Goal: Information Seeking & Learning: Find specific page/section

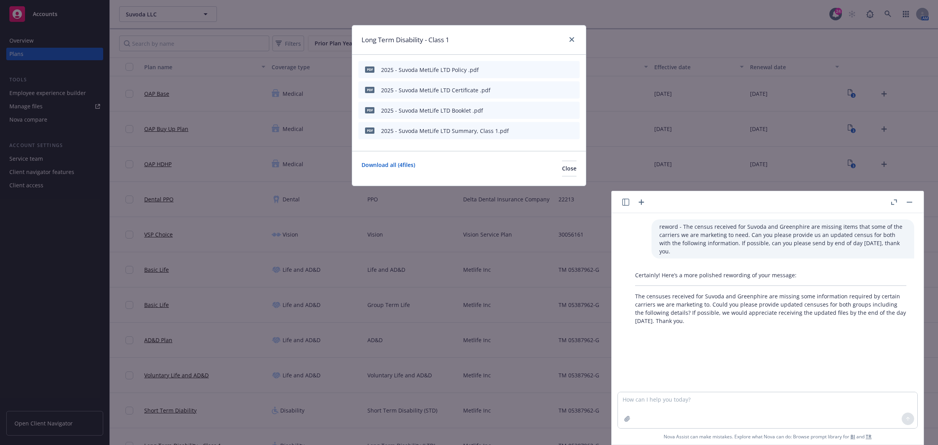
scroll to position [98, 0]
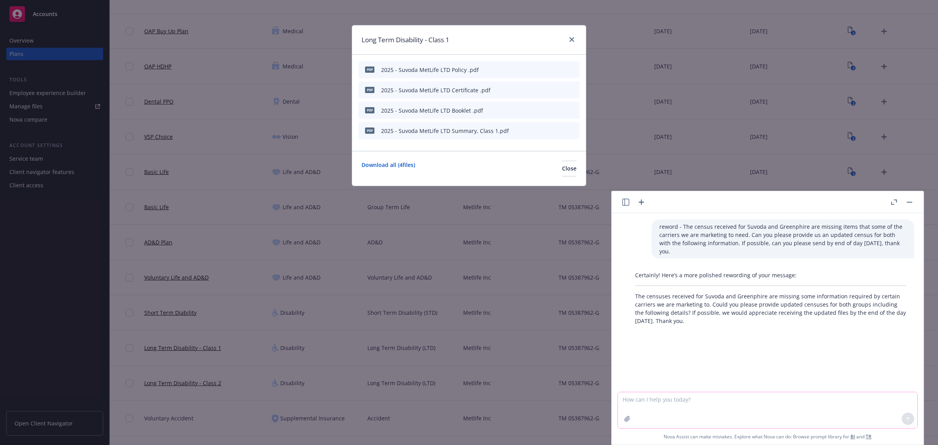
click at [649, 397] on textarea at bounding box center [767, 410] width 299 height 36
paste textarea "ComPsych left a voicemail for the employee [DATE] and is trying again [DATE] if…"
type textarea "reword - ComPsych left a voicemail for the employee [DATE] and is trying again …"
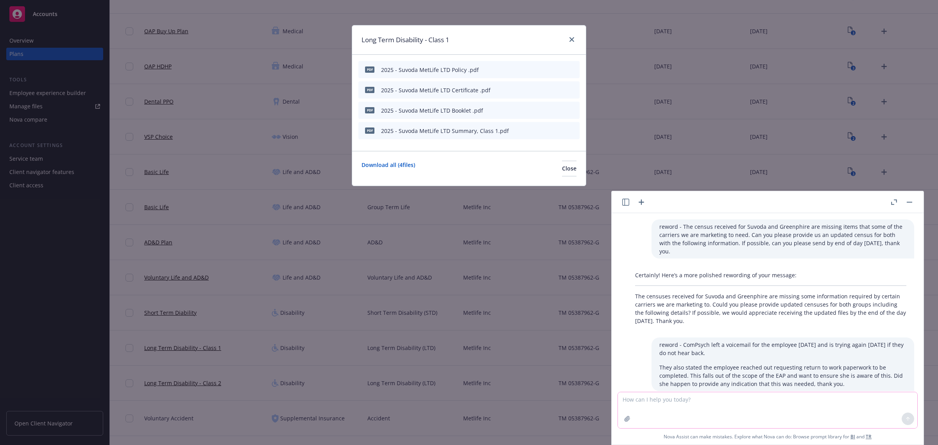
click at [697, 402] on textarea at bounding box center [767, 410] width 299 height 36
click at [669, 407] on textarea at bounding box center [767, 410] width 299 height 36
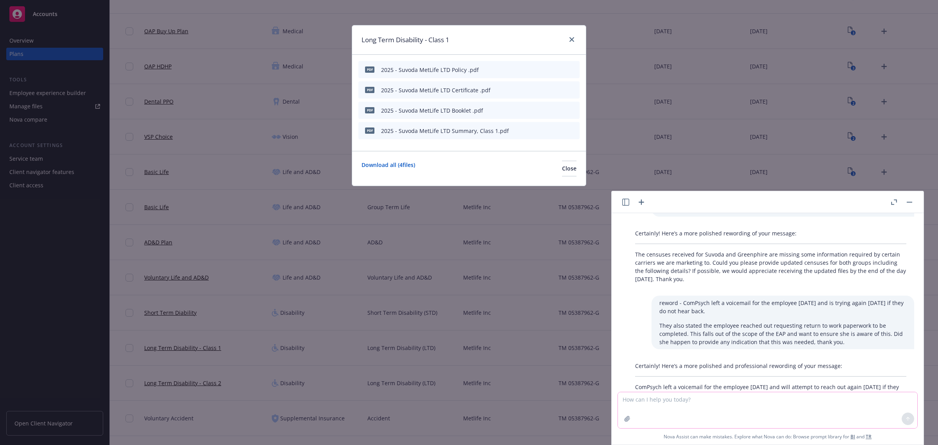
scroll to position [94, 0]
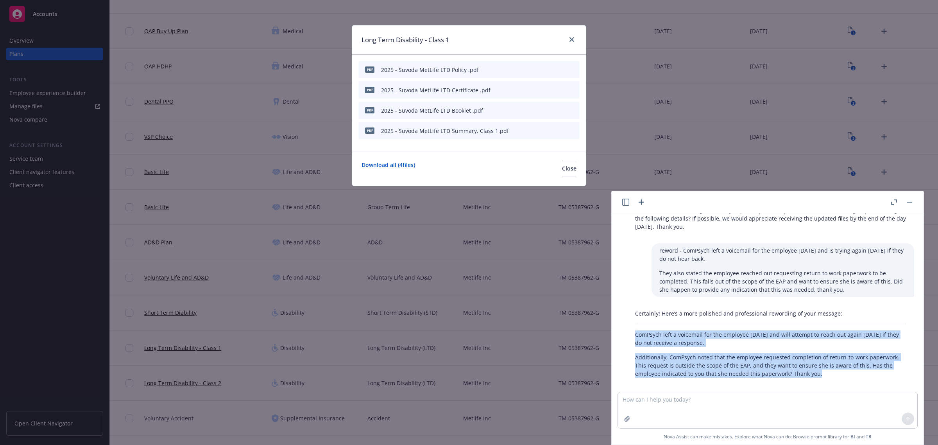
drag, startPoint x: 831, startPoint y: 363, endPoint x: 632, endPoint y: 329, distance: 201.8
click at [632, 329] on div "Certainly! Here’s a more polished and professional rewording of your message: C…" at bounding box center [770, 343] width 287 height 75
copy div "ComPsych left a voicemail for the employee [DATE] and will attempt to reach out…"
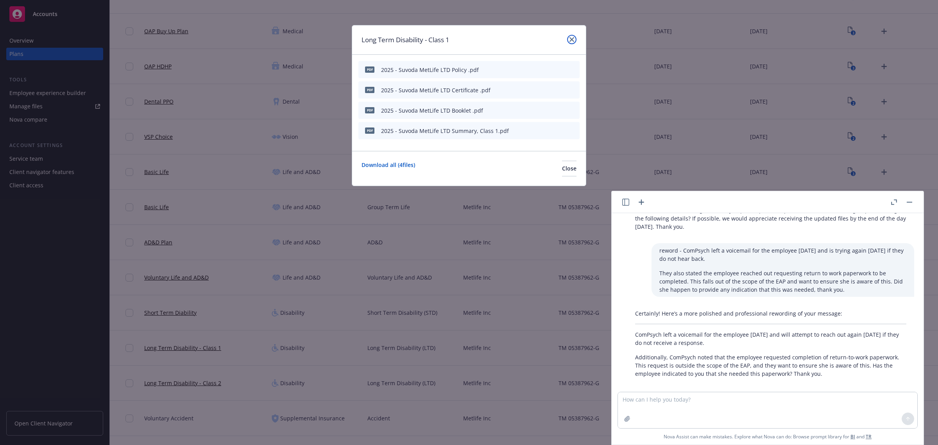
click at [575, 41] on link "close" at bounding box center [571, 39] width 9 height 9
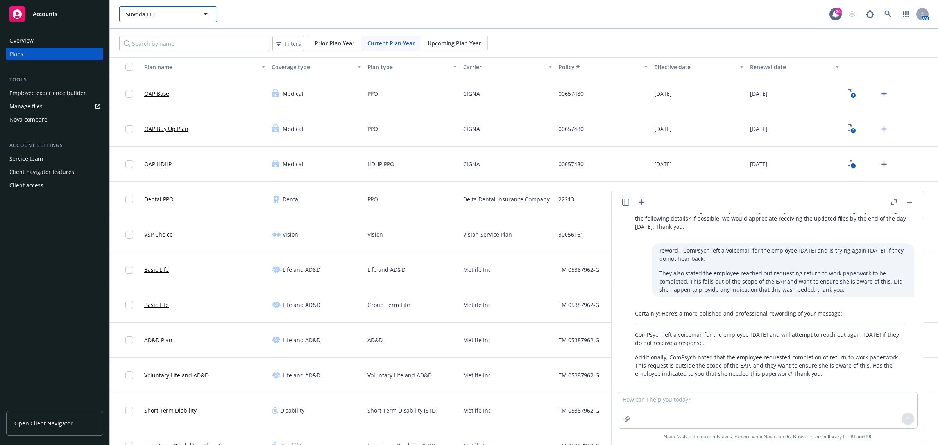
click at [139, 12] on span "Suvoda LLC" at bounding box center [160, 14] width 68 height 8
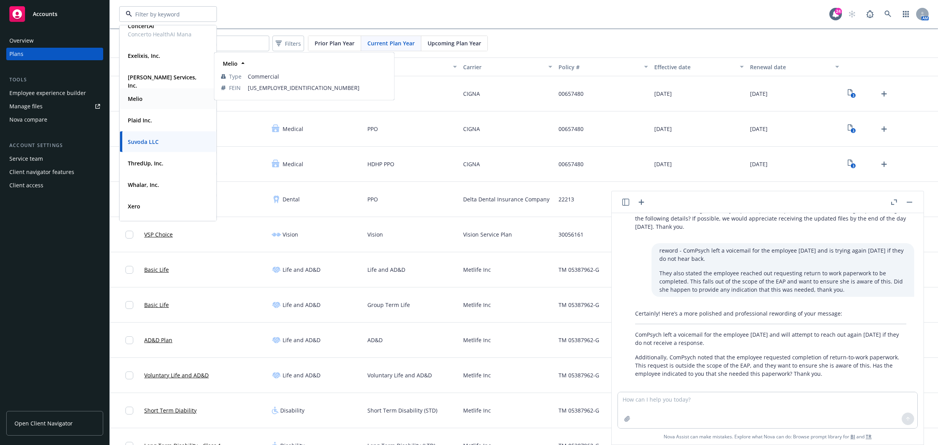
scroll to position [57, 0]
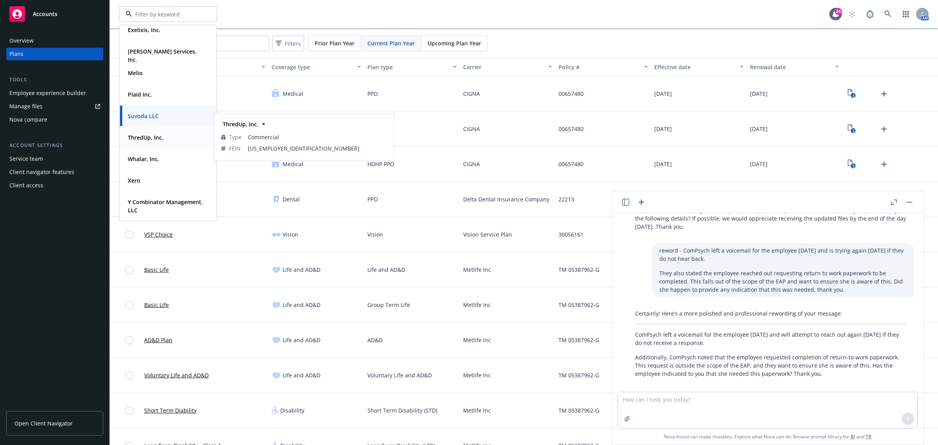
click at [157, 139] on strong "ThredUp, Inc." at bounding box center [146, 137] width 36 height 7
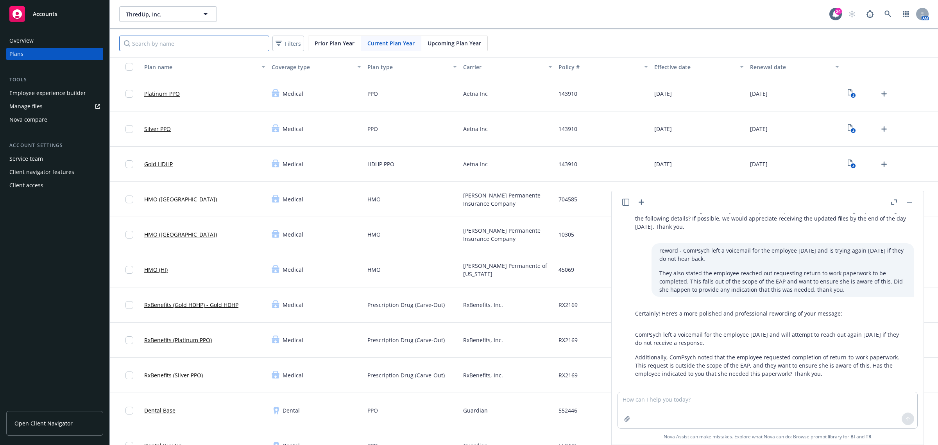
click at [157, 41] on input "Search by name" at bounding box center [194, 44] width 150 height 16
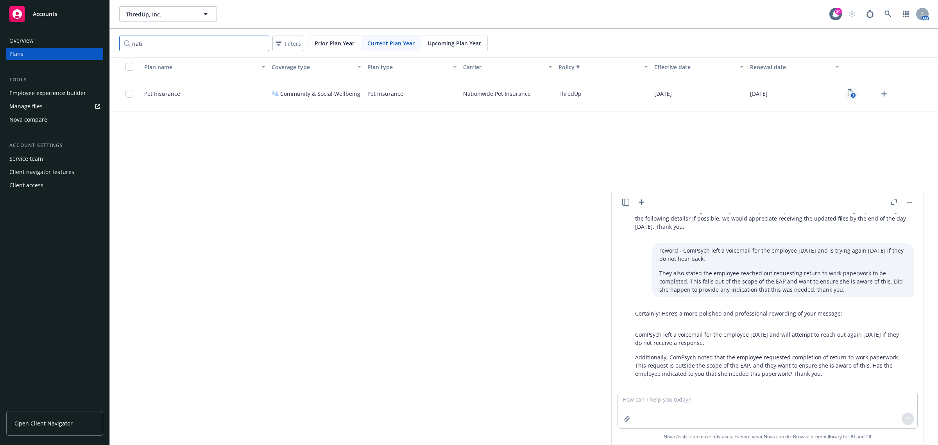
type input "nati"
click at [848, 91] on icon "View Plan Documents" at bounding box center [850, 92] width 5 height 6
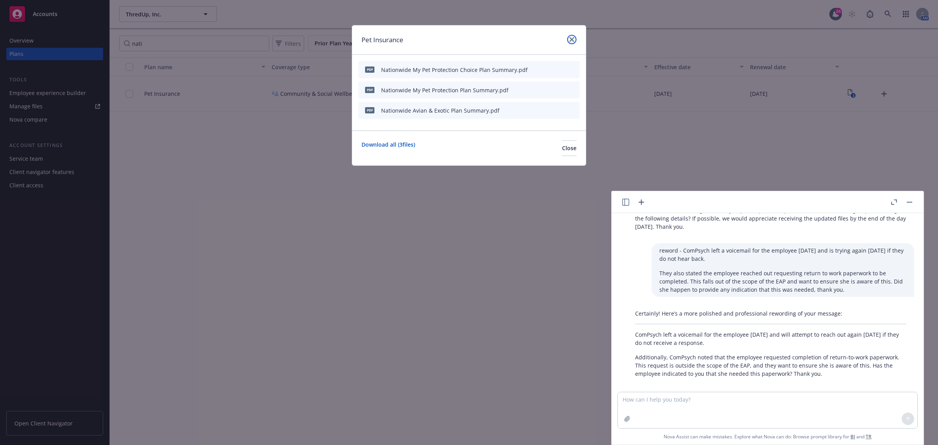
click at [567, 39] on link "close" at bounding box center [571, 39] width 9 height 9
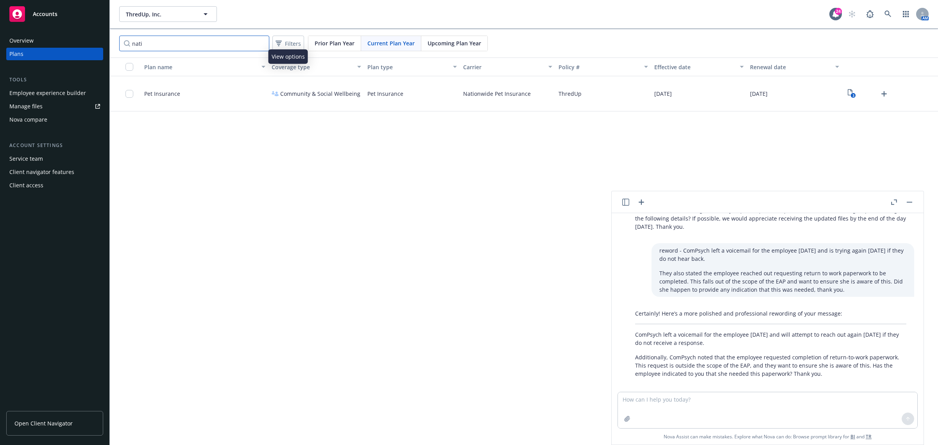
click at [254, 43] on input "nati" at bounding box center [194, 44] width 150 height 16
click at [260, 44] on input "nati" at bounding box center [194, 44] width 150 height 16
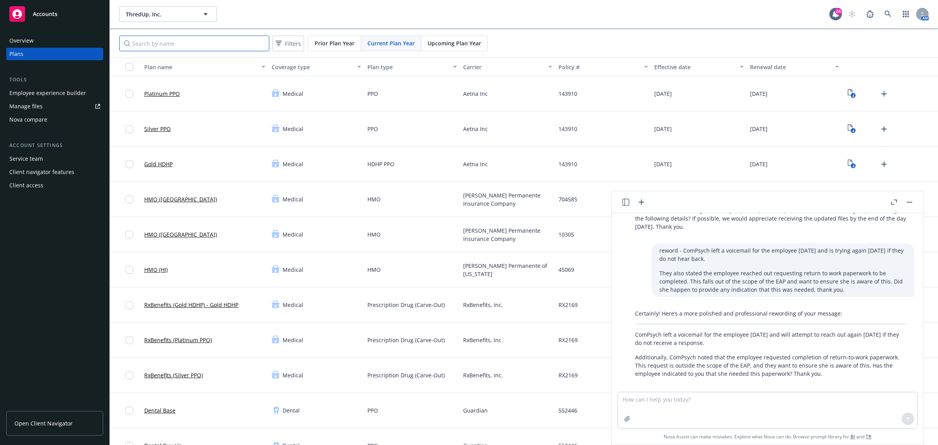
click at [205, 46] on input "Search by name" at bounding box center [194, 44] width 150 height 16
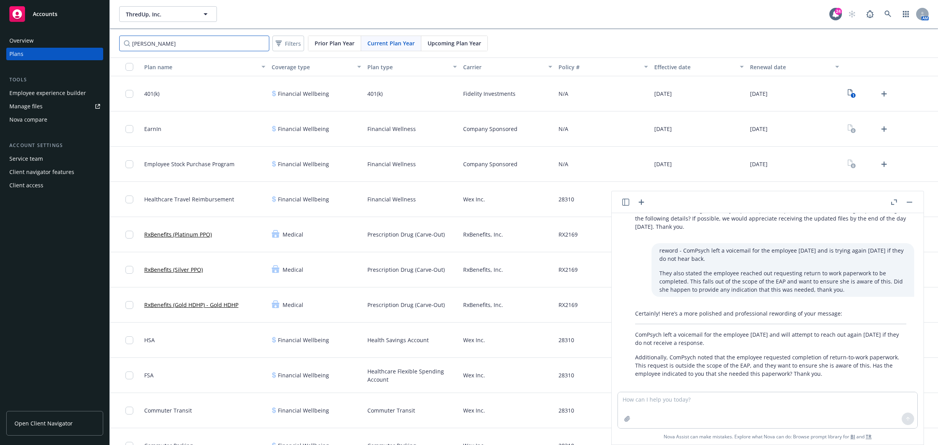
type input "[PERSON_NAME]"
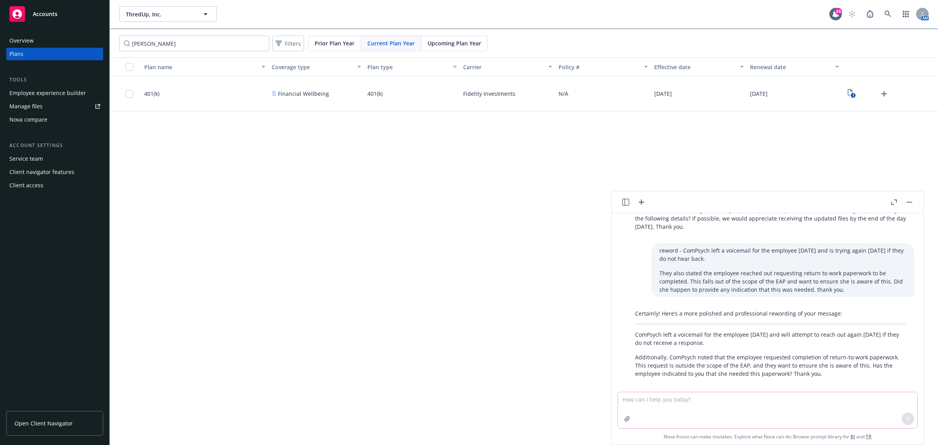
click at [713, 404] on textarea at bounding box center [767, 410] width 299 height 36
paste textarea "• Please confirm why the employee was never termed from when the original notif…"
type textarea "reword - • Please confirm why the employee was never termed from when the origi…"
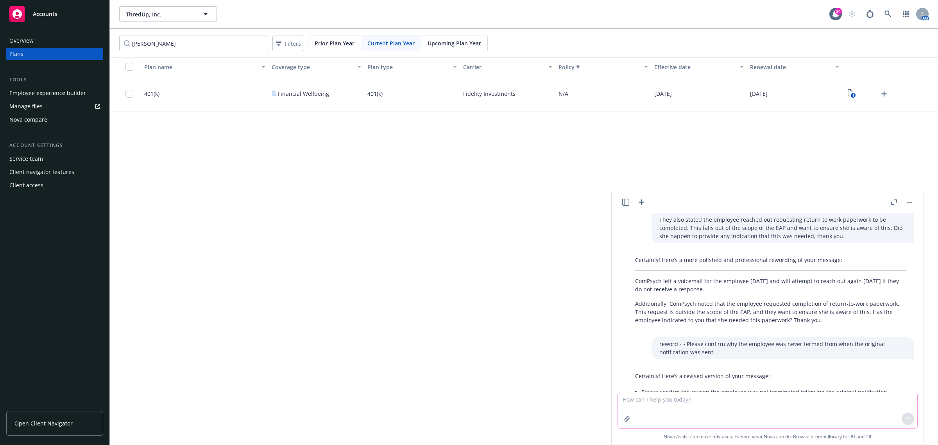
scroll to position [167, 0]
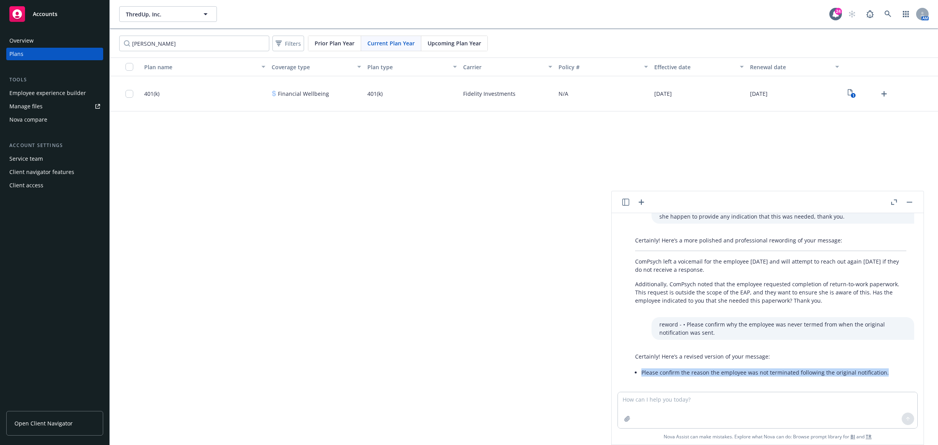
drag, startPoint x: 884, startPoint y: 363, endPoint x: 640, endPoint y: 363, distance: 244.2
click at [640, 363] on div "Certainly! Here’s a revised version of your message: Please confirm the reason …" at bounding box center [761, 365] width 269 height 32
copy li "Please confirm the reason the employee was not terminated following the origina…"
